Goal: Task Accomplishment & Management: Use online tool/utility

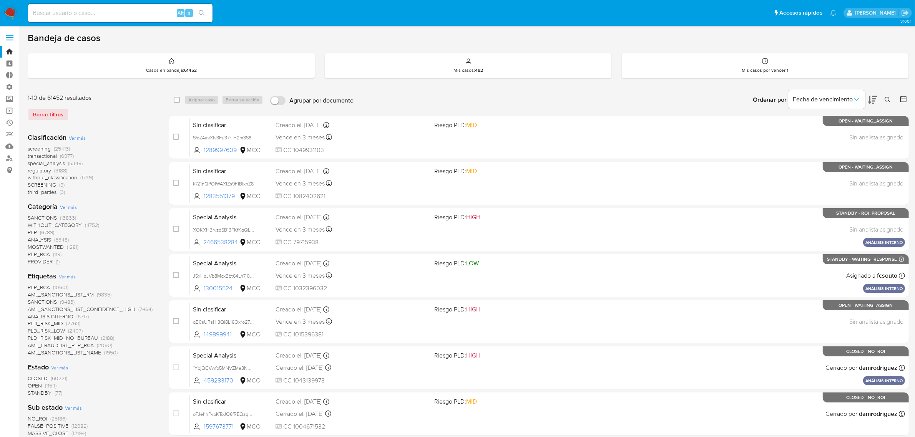
click at [10, 3] on nav "Pausado Ver notificaciones Alt s Accesos rápidos Presiona las siguientes teclas…" at bounding box center [457, 13] width 915 height 26
click at [12, 5] on nav "Pausado Ver notificaciones Alt s Accesos rápidos Presiona las siguientes teclas…" at bounding box center [457, 13] width 915 height 26
click at [12, 8] on img at bounding box center [10, 13] width 13 height 13
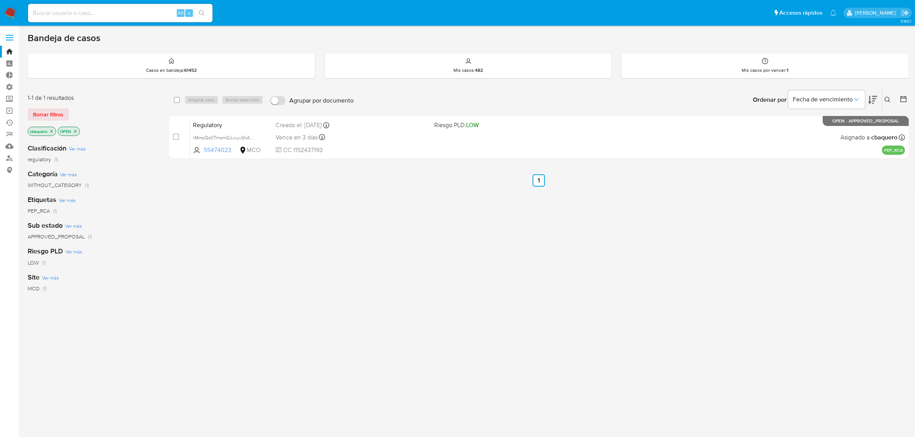
click at [13, 35] on span at bounding box center [10, 35] width 8 height 1
click at [0, 0] on input "checkbox" at bounding box center [0, 0] width 0 height 0
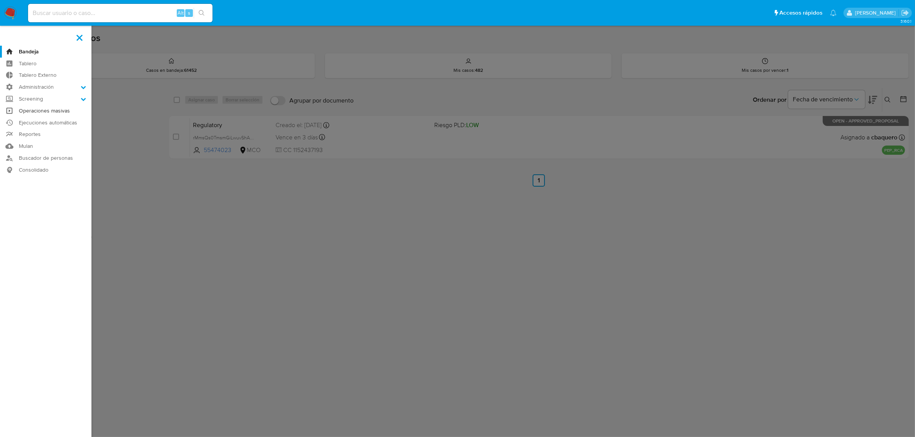
click at [35, 112] on link "Operaciones masivas" at bounding box center [45, 111] width 91 height 12
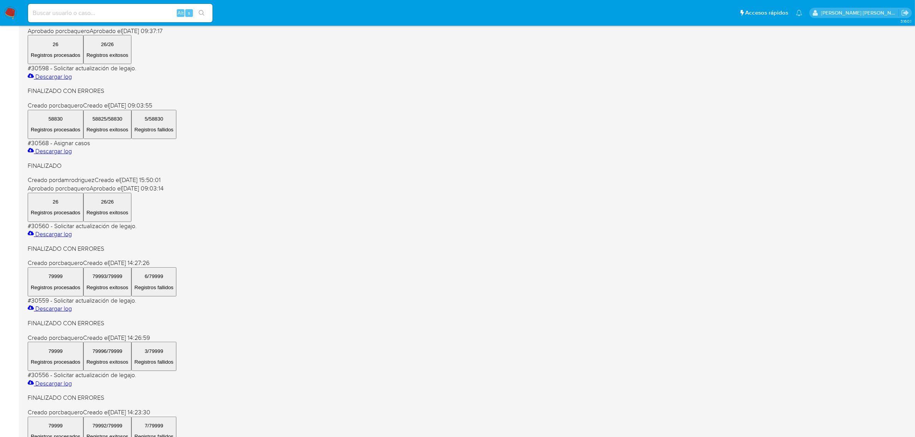
scroll to position [240, 0]
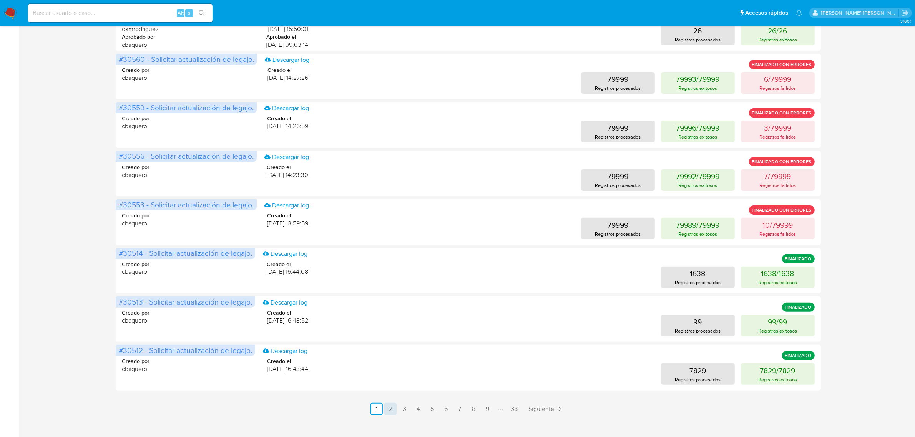
click at [391, 414] on link "2" at bounding box center [390, 409] width 12 height 12
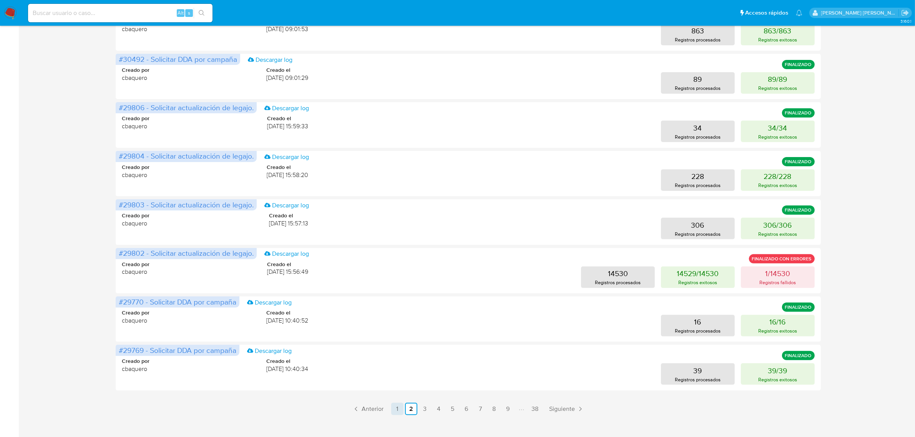
click at [394, 410] on link "1" at bounding box center [397, 409] width 12 height 12
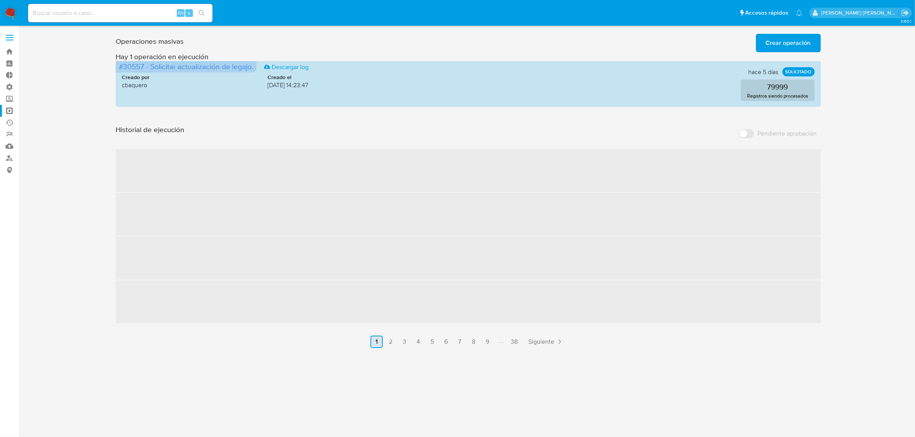
scroll to position [0, 0]
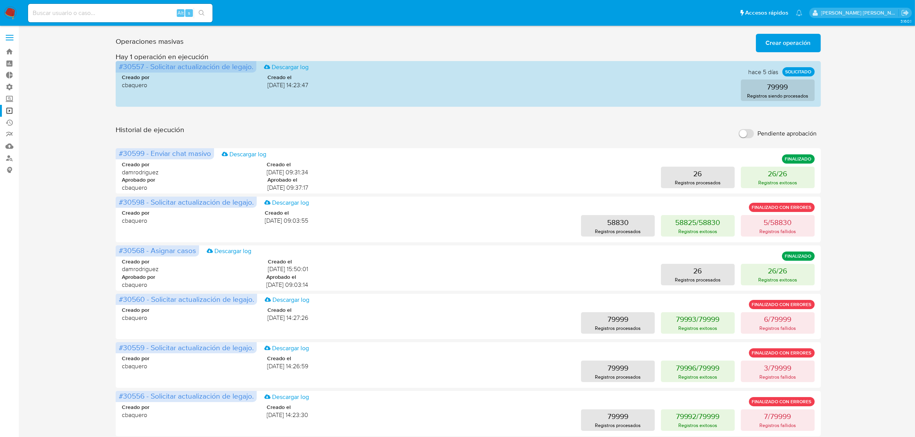
click at [746, 134] on input "Pendiente aprobación" at bounding box center [745, 133] width 15 height 9
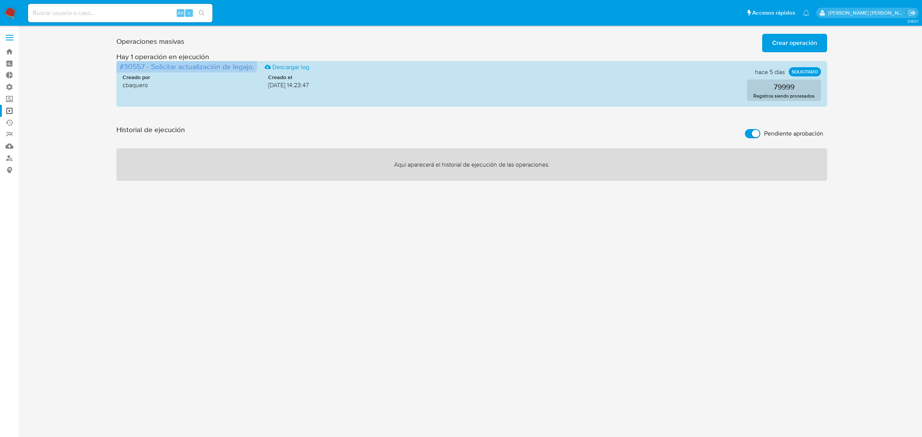
click at [752, 133] on input "Pendiente aprobación" at bounding box center [752, 133] width 15 height 9
checkbox input "false"
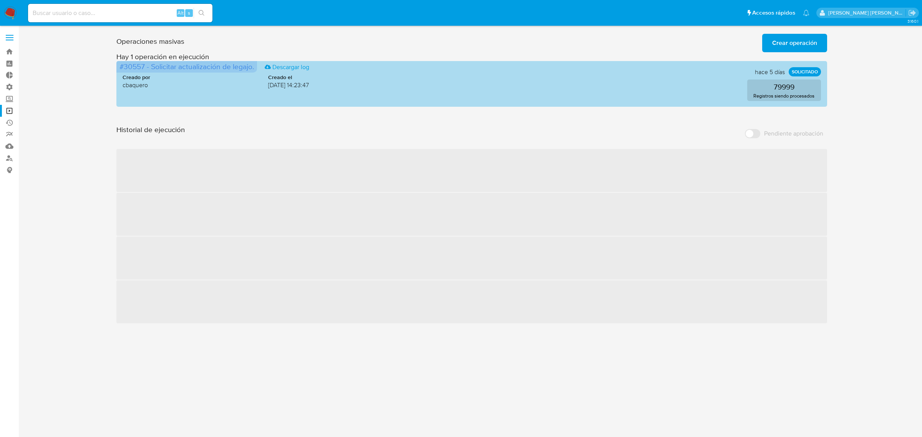
click at [659, 76] on div "Creado por cbaquero Creado el 17/09/2025 14:23:47 79999 Registros siendo proces…" at bounding box center [472, 82] width 698 height 37
click at [799, 71] on p "SOLICITADO" at bounding box center [805, 71] width 32 height 9
click at [231, 74] on div "Creado por cbaquero Creado el 17/09/2025 14:23:47" at bounding box center [216, 81] width 186 height 15
click at [218, 71] on span "#30557 - Solicitar actualización de legajo." at bounding box center [186, 66] width 134 height 11
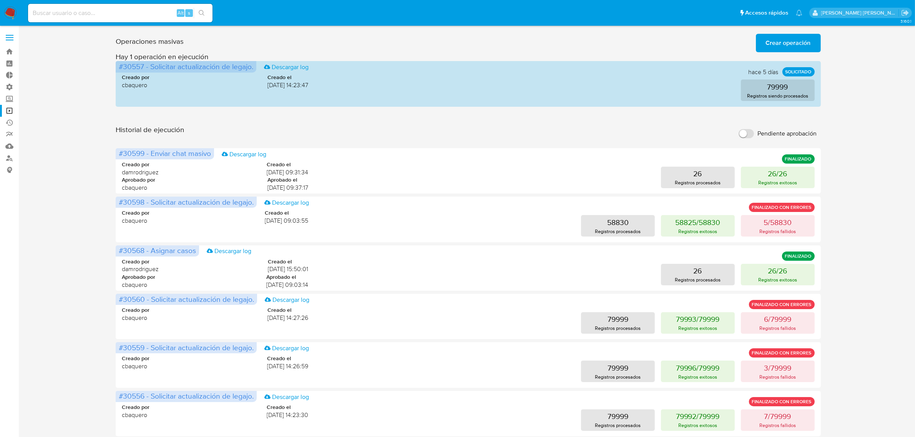
click at [769, 38] on span "Crear operación" at bounding box center [788, 43] width 45 height 17
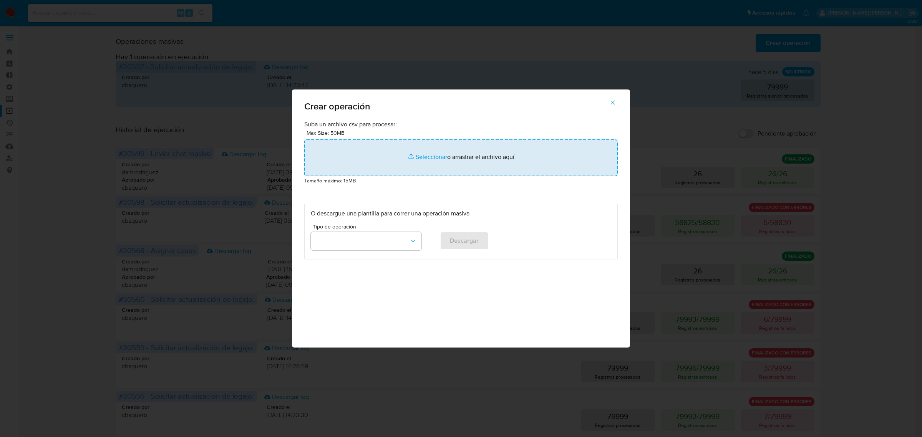
click at [406, 151] on input "file" at bounding box center [461, 157] width 314 height 37
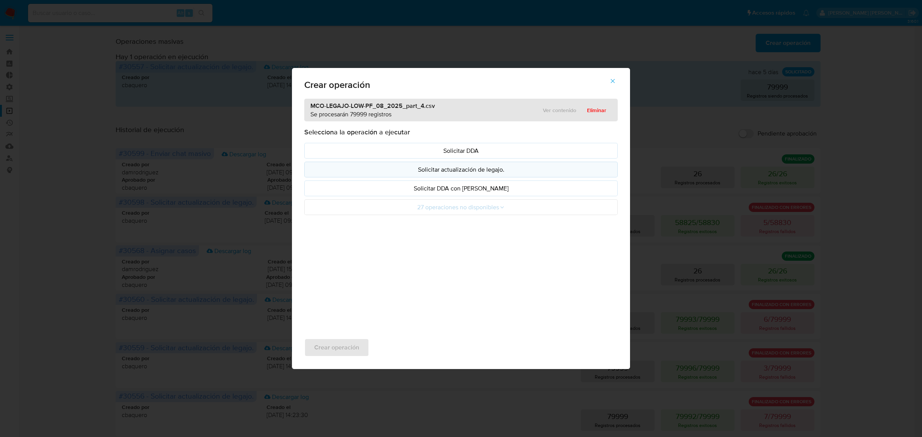
click at [439, 174] on p "Solicitar actualización de legajo." at bounding box center [461, 169] width 300 height 9
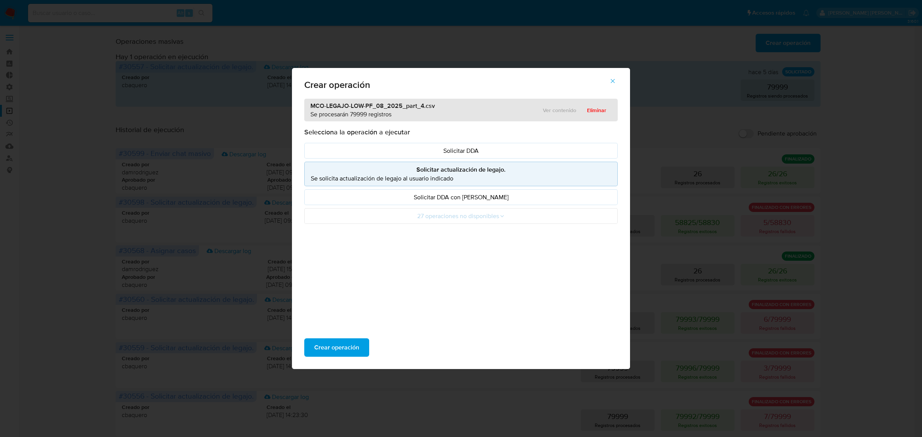
click at [332, 358] on div "Crear operación" at bounding box center [461, 347] width 338 height 43
click at [333, 348] on span "Crear operación" at bounding box center [336, 347] width 45 height 17
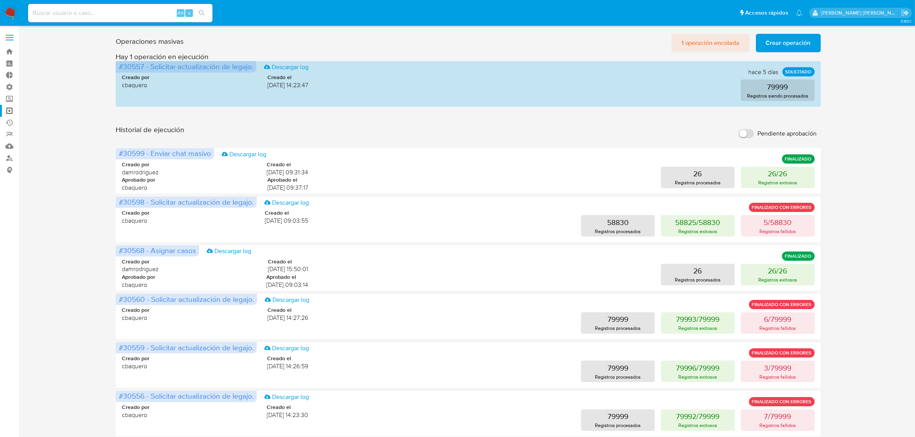
click at [703, 40] on span "1 operación encolada" at bounding box center [710, 43] width 58 height 17
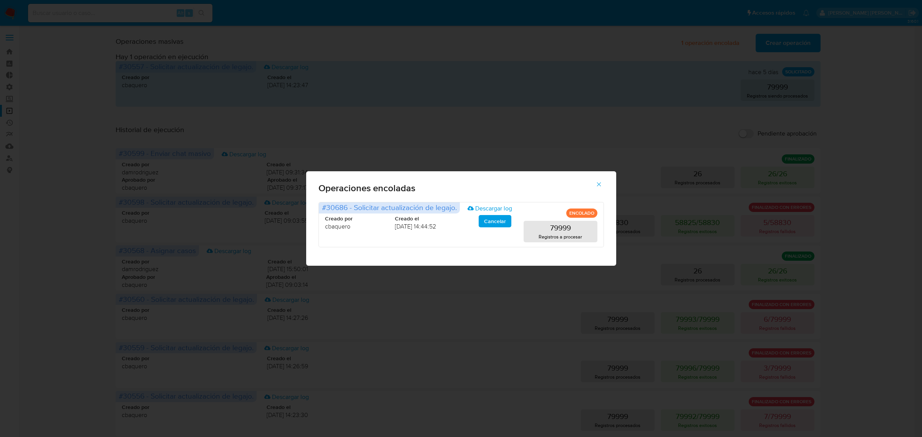
click at [602, 184] on icon "button" at bounding box center [599, 184] width 7 height 7
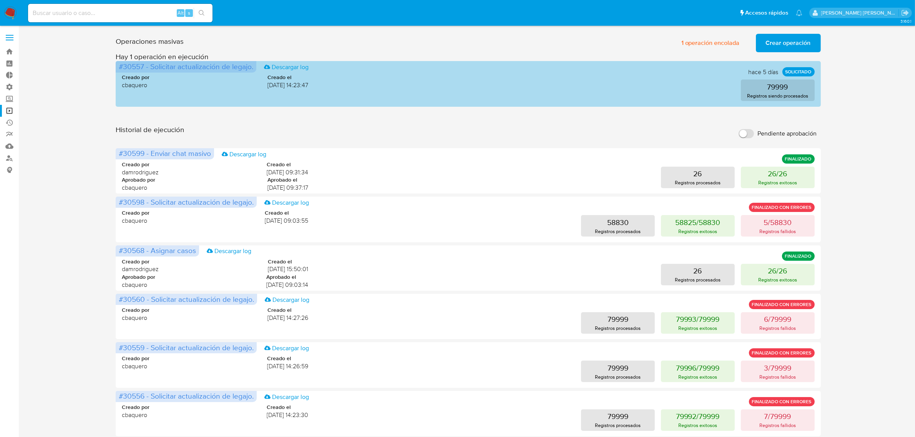
click at [473, 77] on div "Creado por cbaquero Creado el 17/09/2025 14:23:47 79999 Registros siendo proces…" at bounding box center [468, 82] width 692 height 37
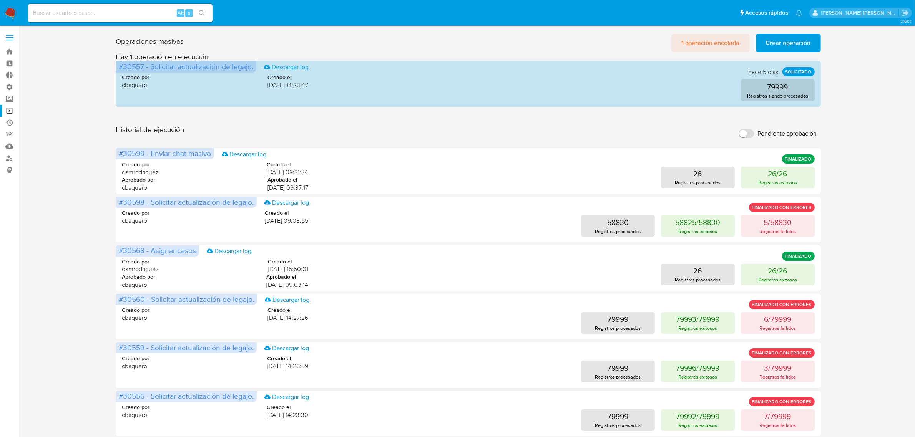
click at [713, 41] on span "1 operación encolada" at bounding box center [710, 43] width 58 height 17
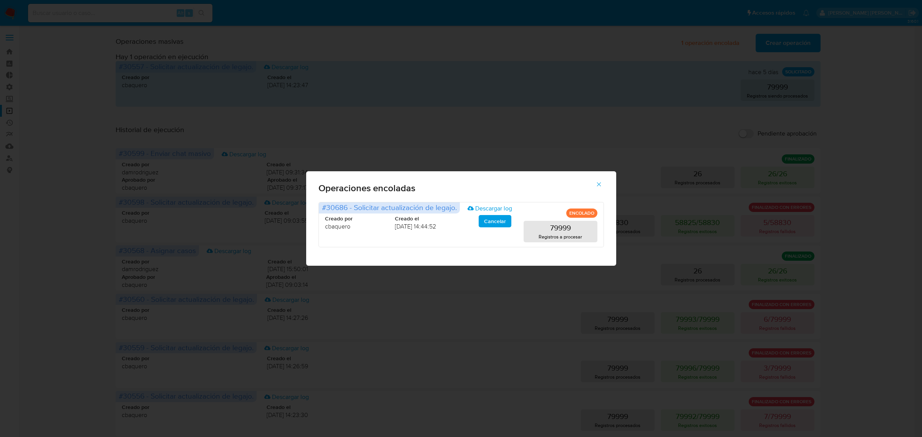
click at [599, 186] on icon "button" at bounding box center [599, 184] width 7 height 7
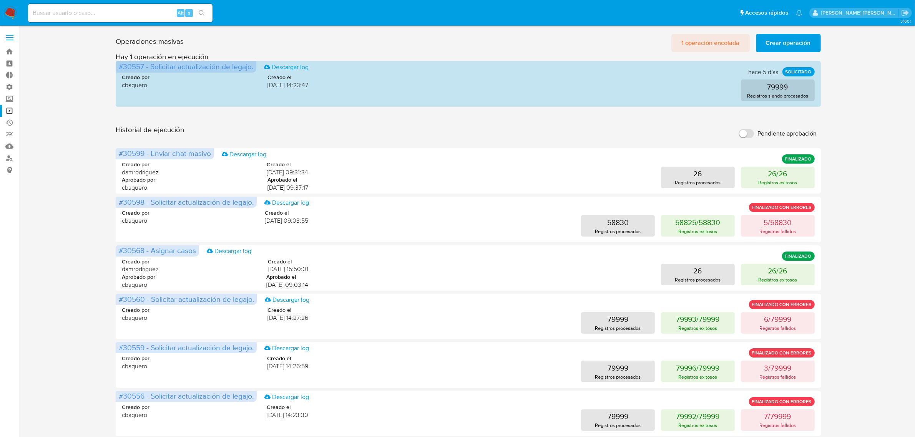
click at [700, 43] on span "1 operación encolada" at bounding box center [710, 43] width 58 height 17
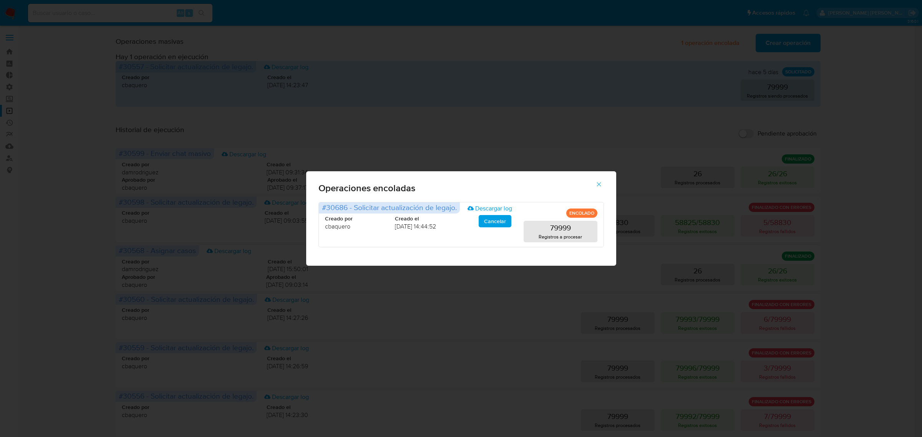
click at [594, 187] on button "button" at bounding box center [599, 184] width 27 height 18
